Goal: Find specific page/section: Find specific page/section

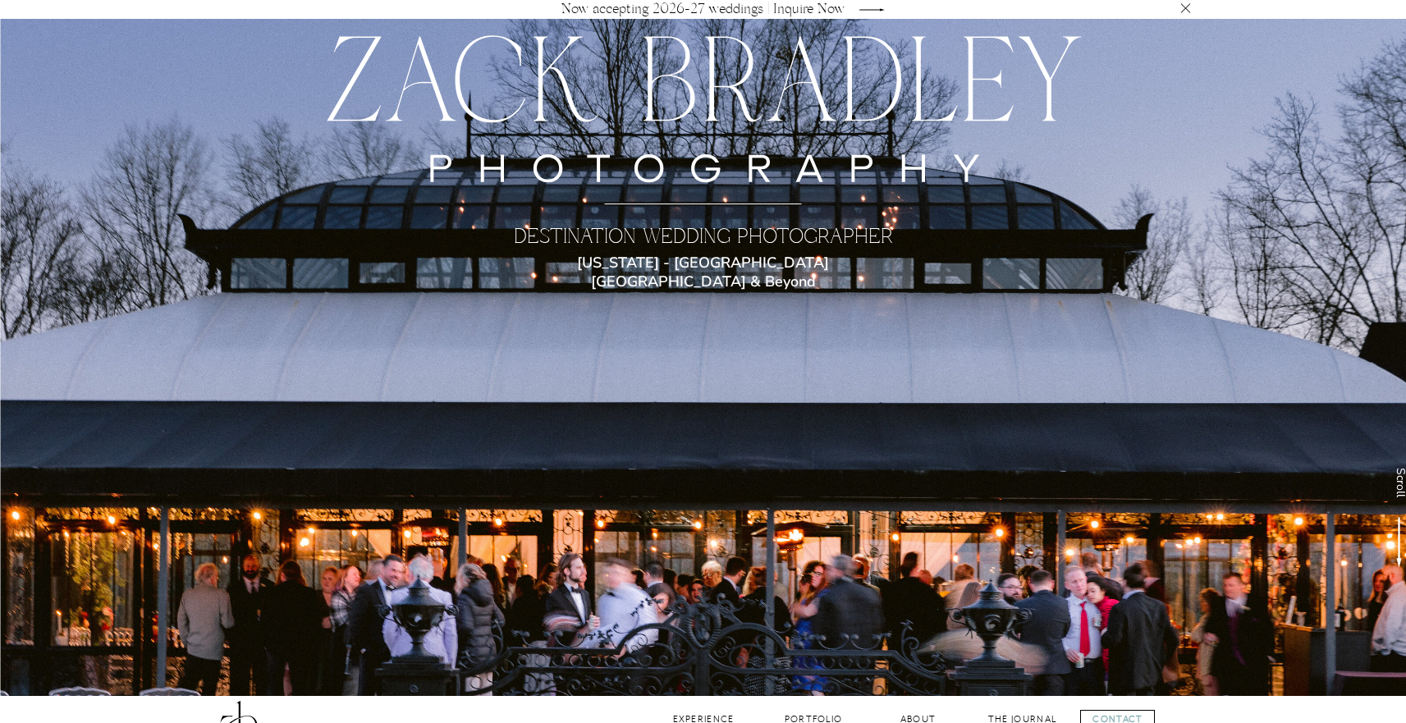
scroll to position [282, 0]
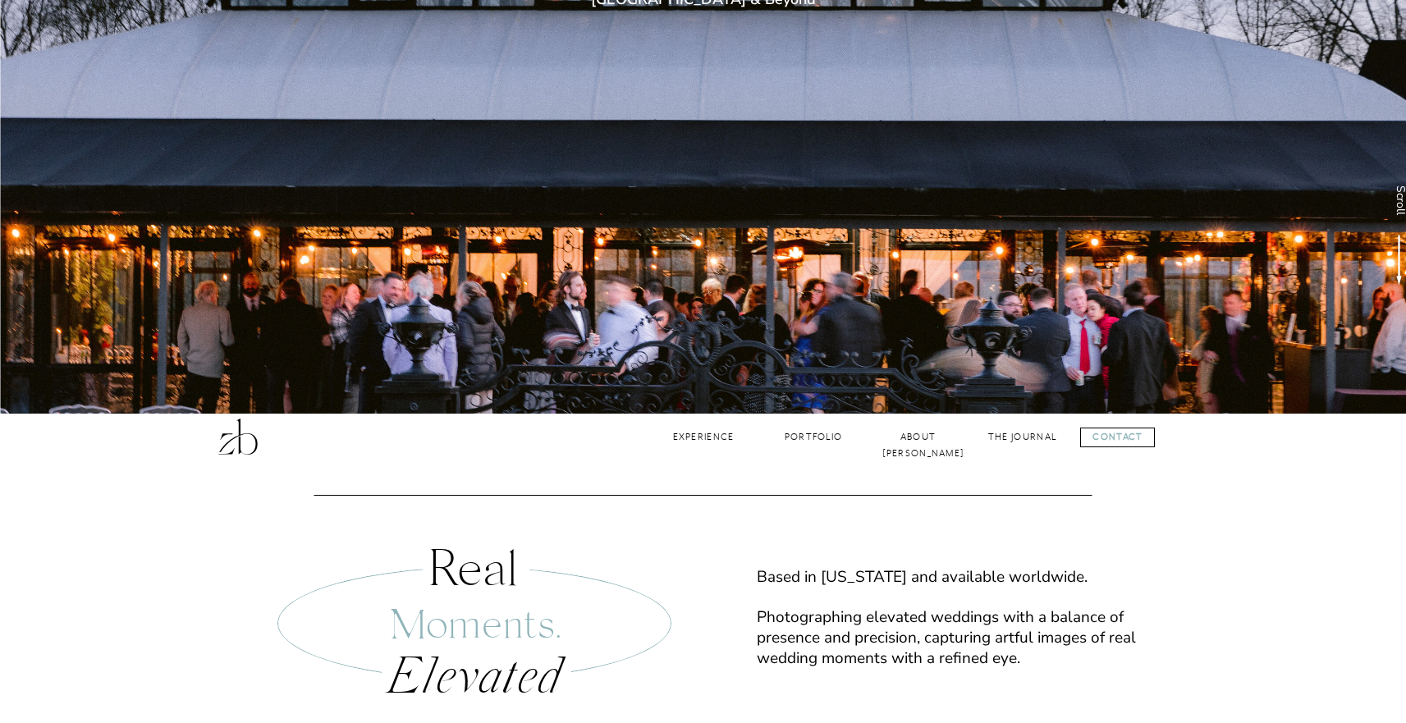
click at [1101, 434] on div at bounding box center [1117, 438] width 75 height 20
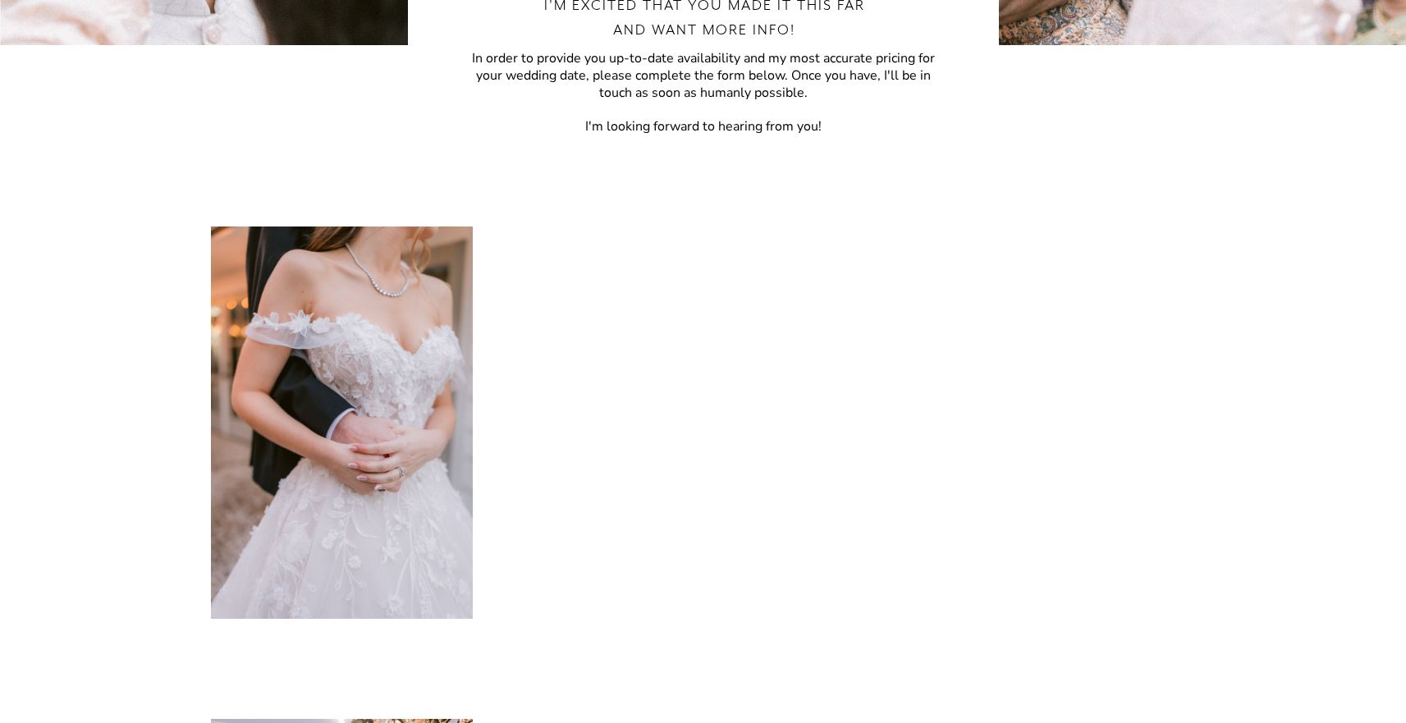
scroll to position [573, 0]
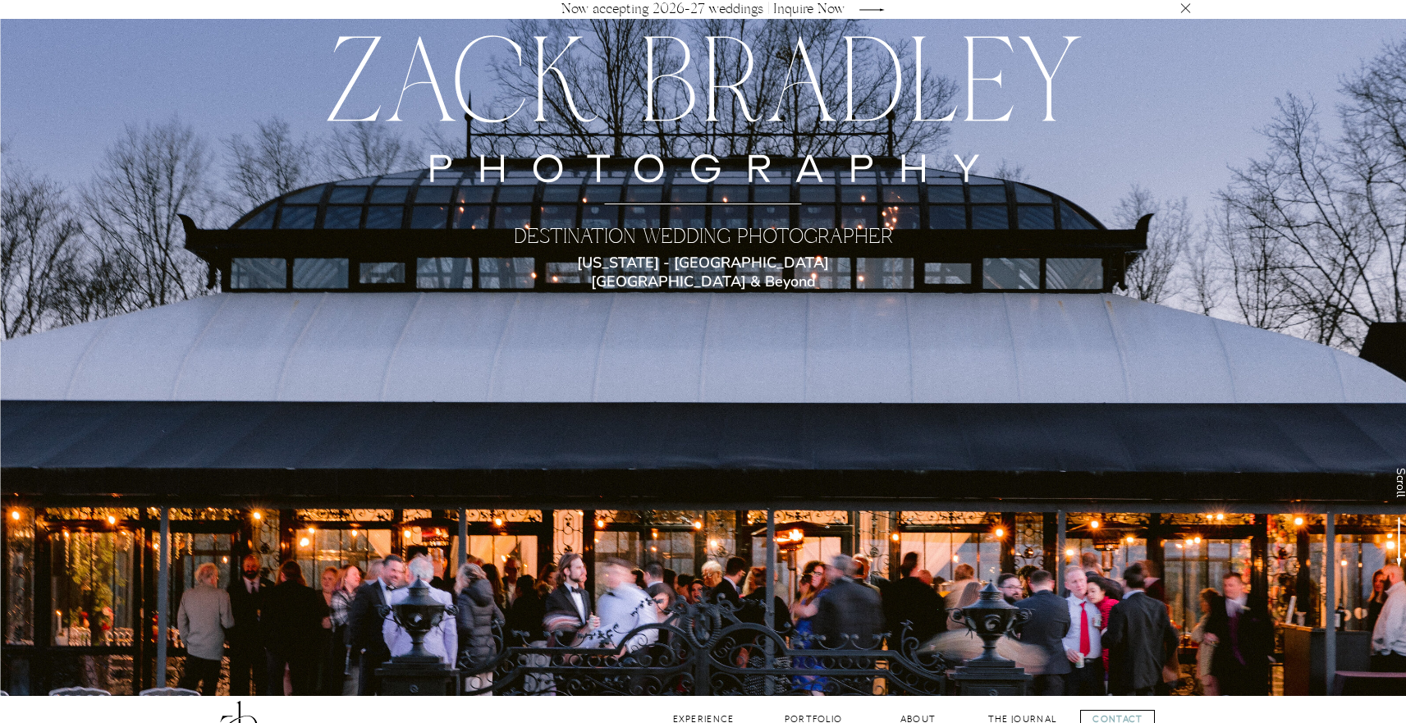
scroll to position [183, 0]
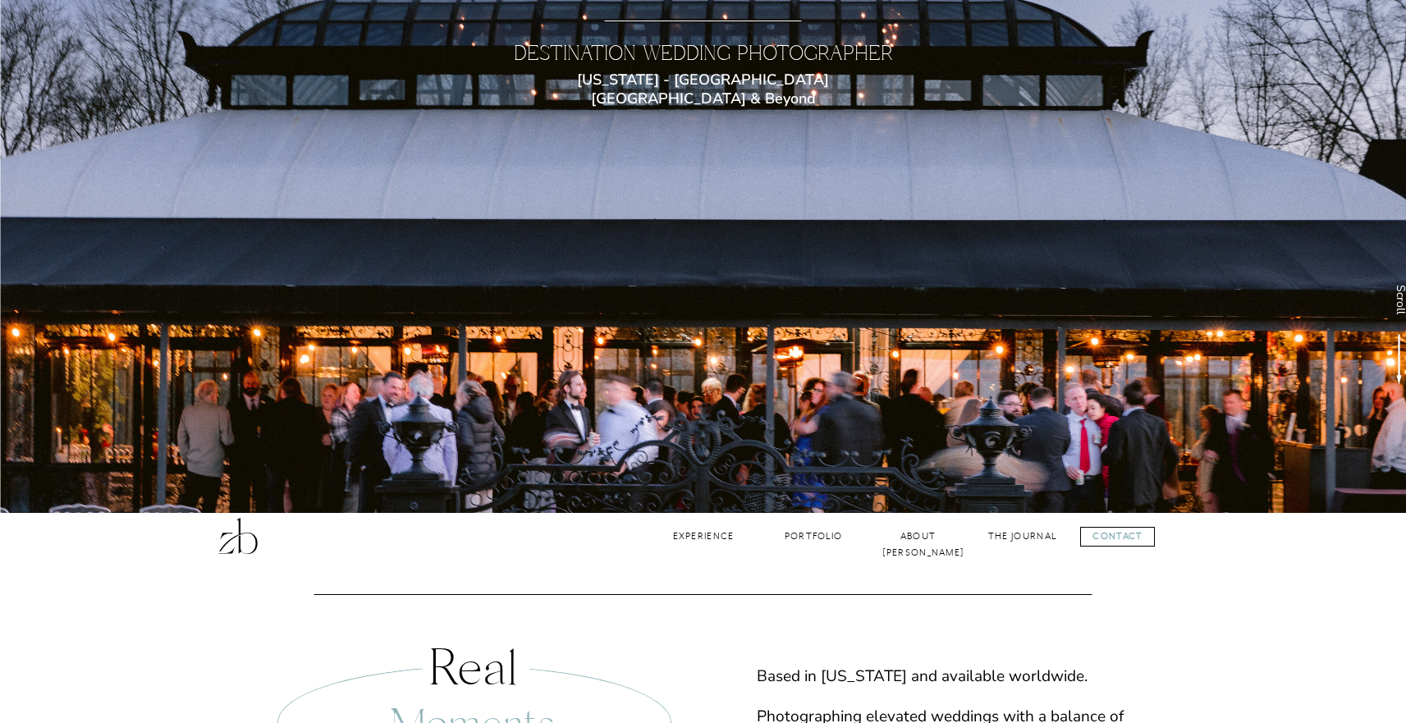
click at [1118, 533] on div at bounding box center [1117, 537] width 75 height 20
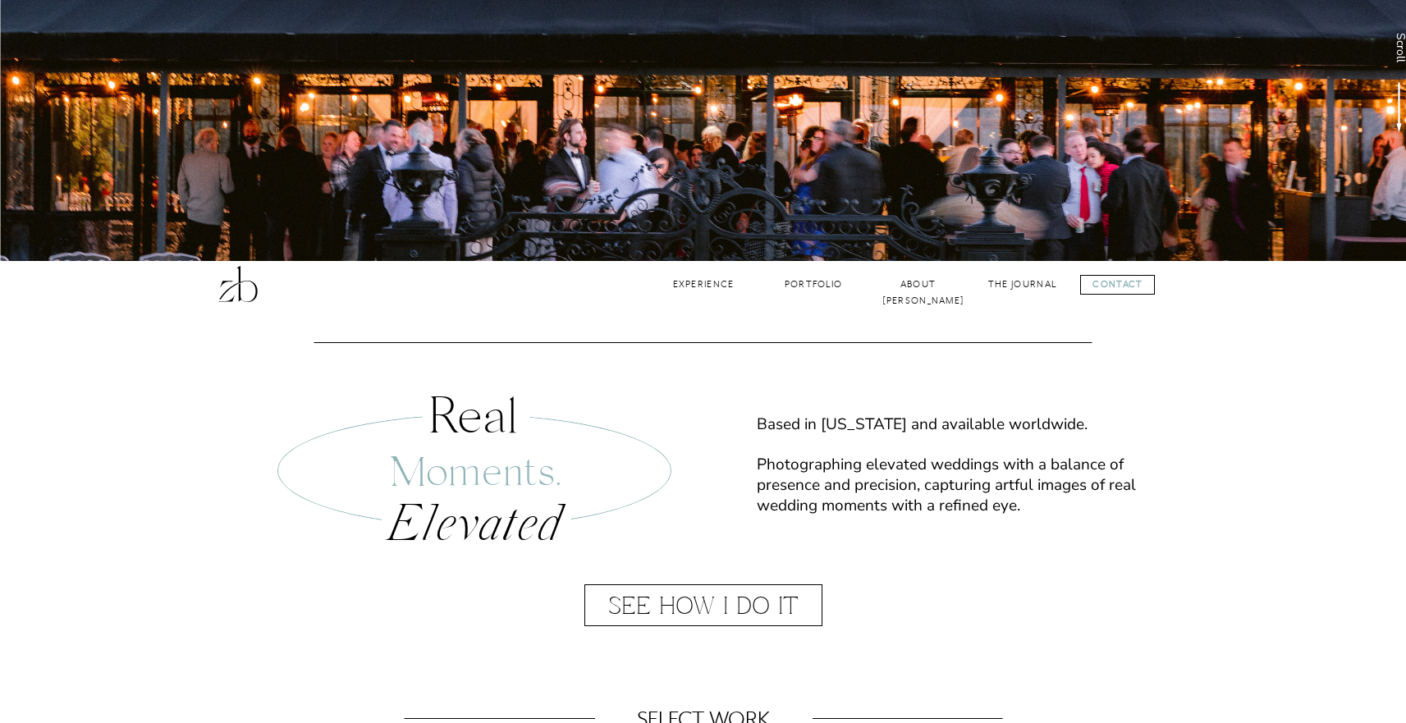
scroll to position [520, 0]
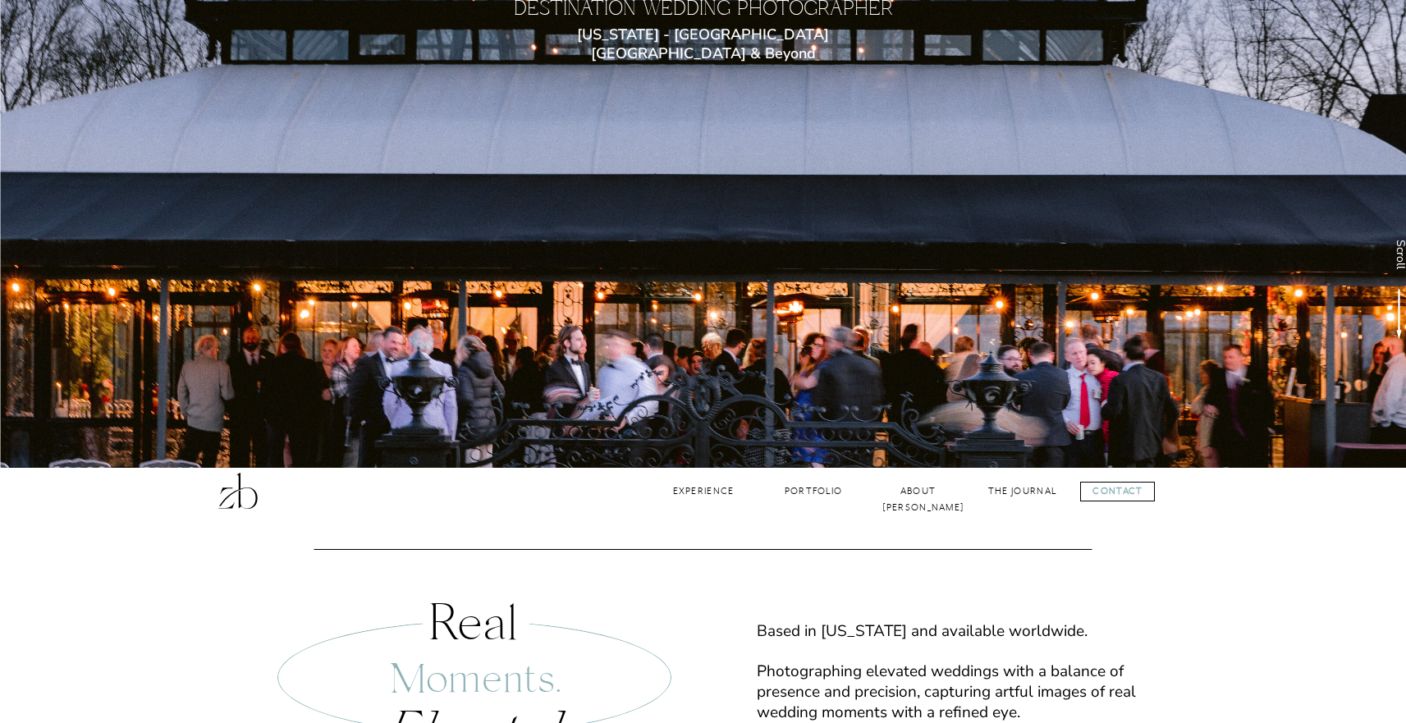
scroll to position [397, 0]
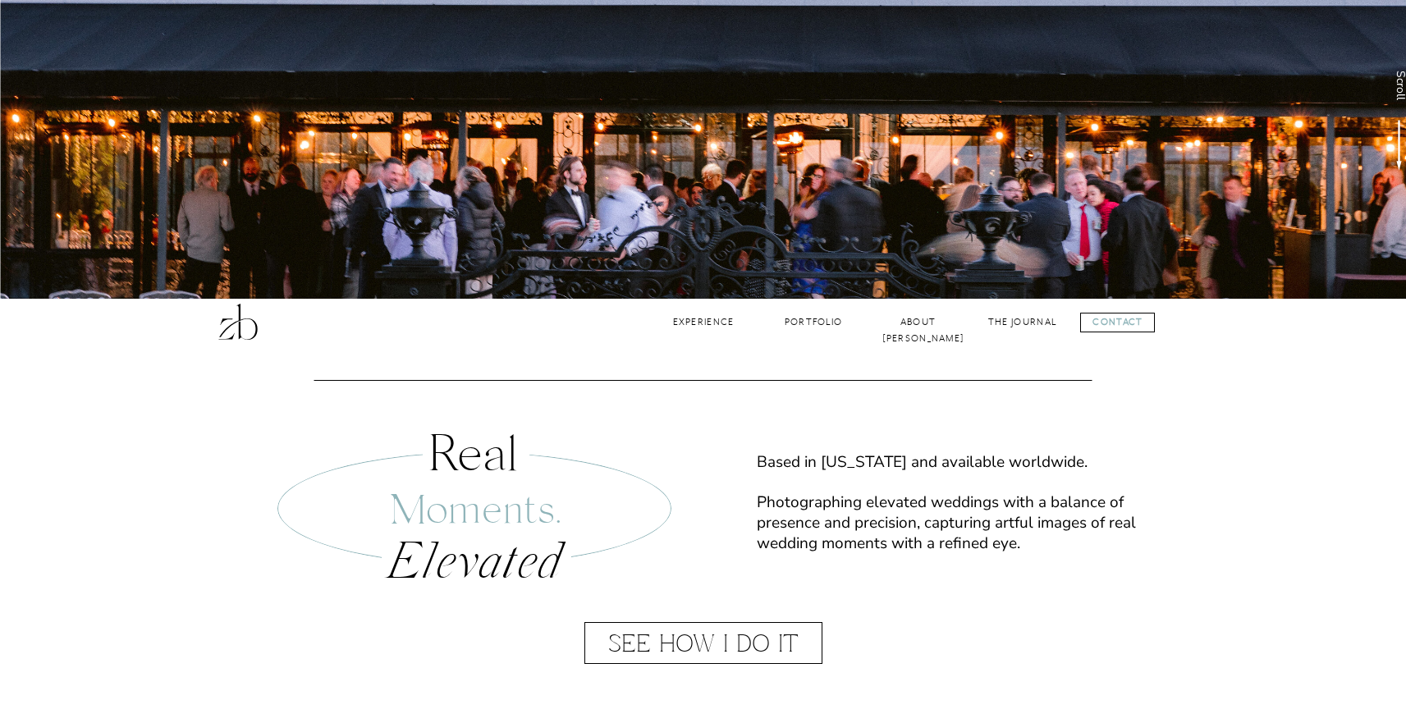
click at [1112, 323] on div at bounding box center [1117, 323] width 75 height 20
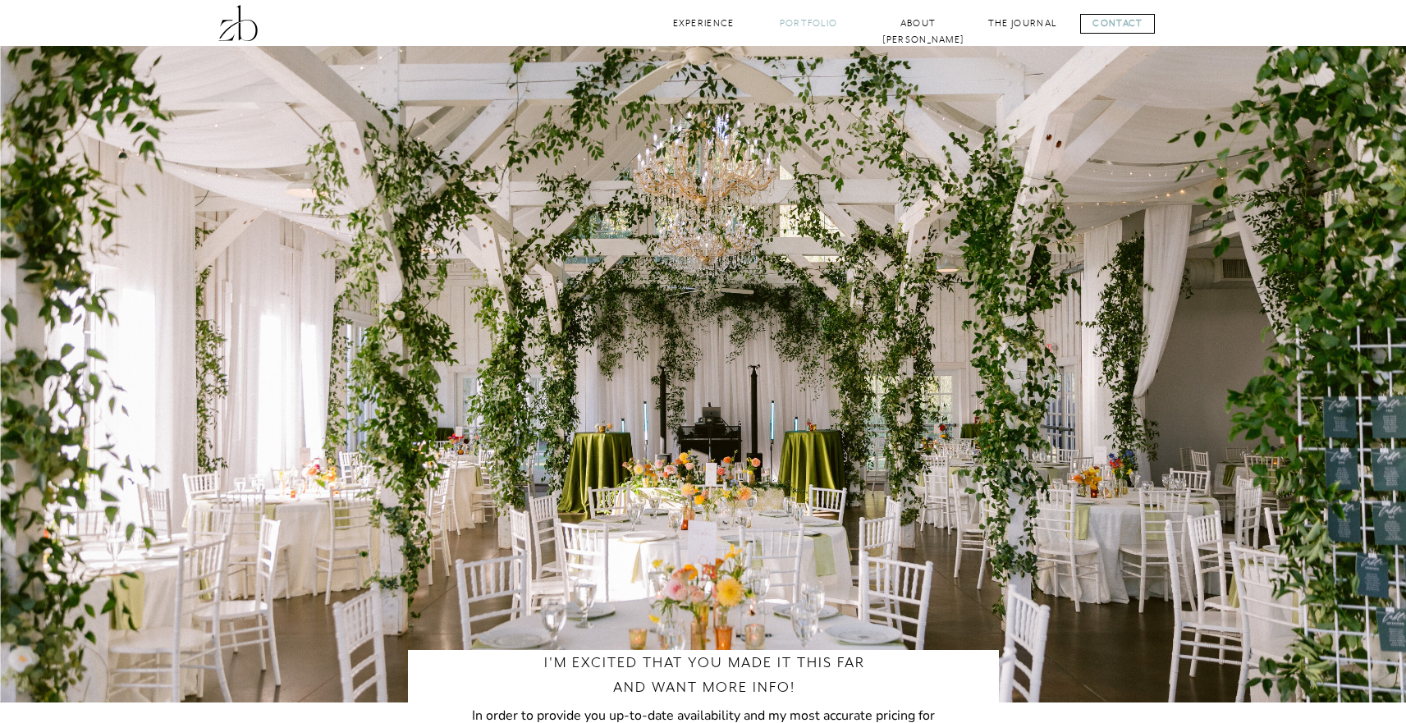
click at [820, 21] on nav "Portfolio" at bounding box center [809, 24] width 66 height 16
